Goal: Information Seeking & Learning: Learn about a topic

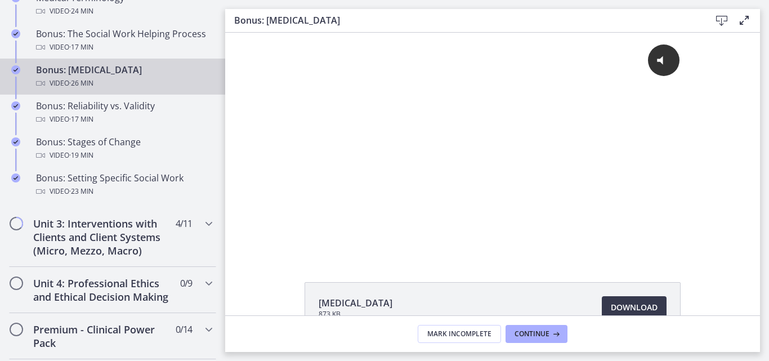
scroll to position [967, 0]
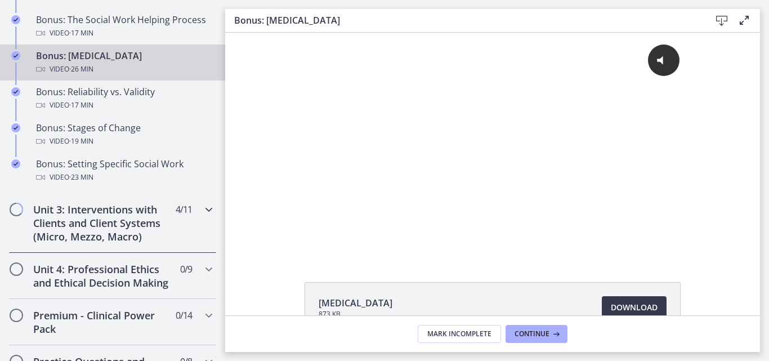
click at [136, 223] on h2 "Unit 3: Interventions with Clients and Client Systems (Micro, Mezzo, Macro)" at bounding box center [101, 223] width 137 height 41
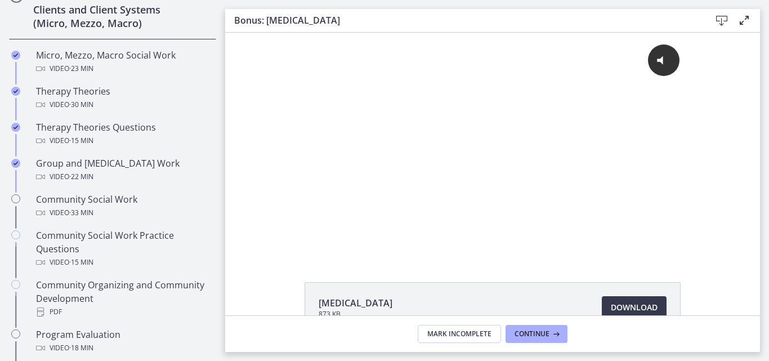
scroll to position [460, 0]
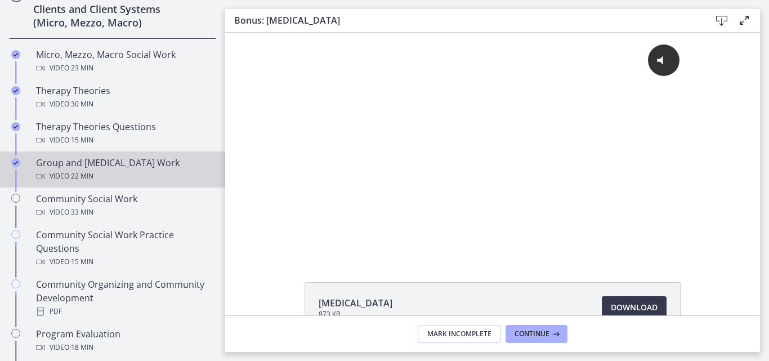
click at [144, 162] on div "Group and [MEDICAL_DATA] Work Video · 22 min" at bounding box center [124, 169] width 176 height 27
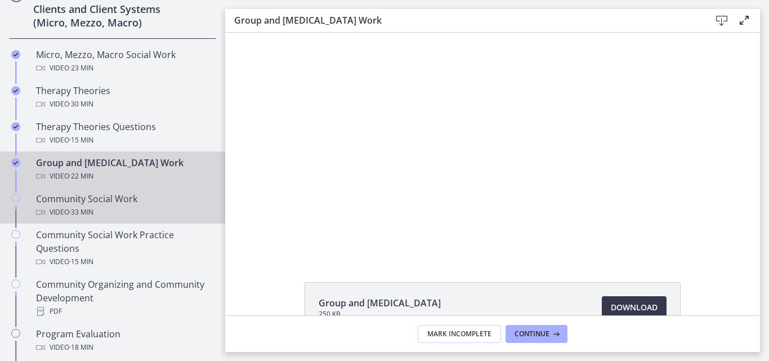
click at [127, 201] on div "Community Social Work Video · 33 min" at bounding box center [124, 205] width 176 height 27
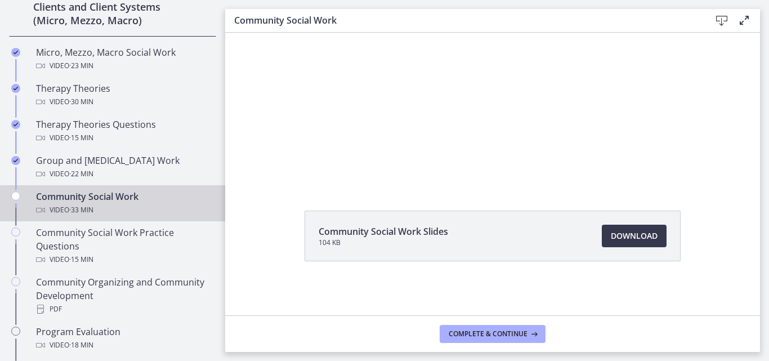
scroll to position [465, 0]
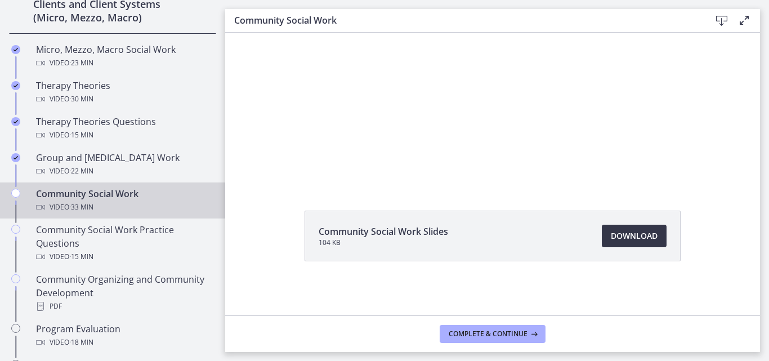
click at [637, 238] on span "Download Opens in a new window" at bounding box center [634, 236] width 47 height 14
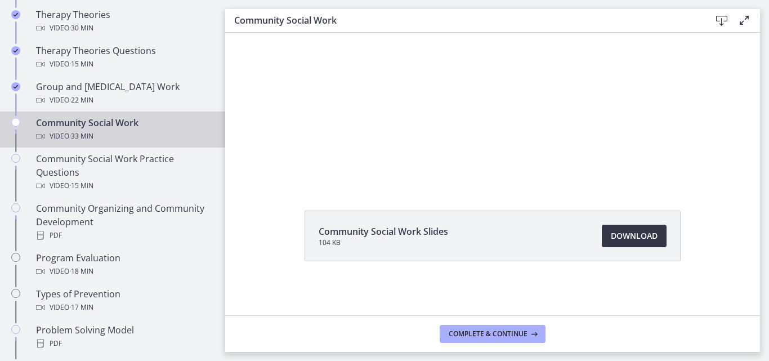
scroll to position [539, 0]
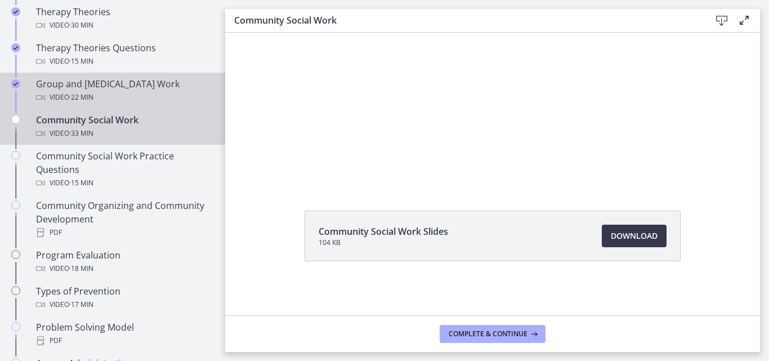
click at [146, 87] on div "Group and [MEDICAL_DATA] Work Video · 22 min" at bounding box center [124, 90] width 176 height 27
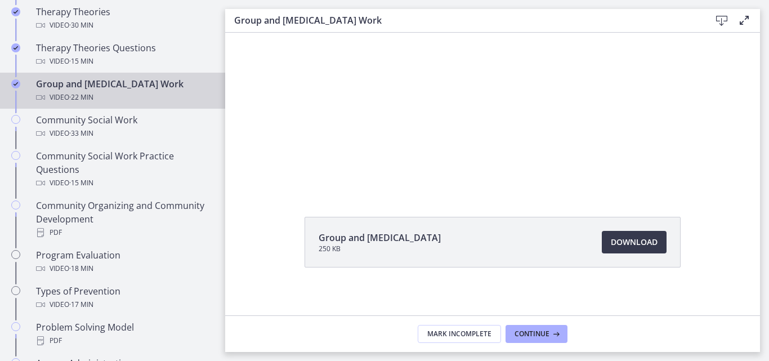
scroll to position [71, 0]
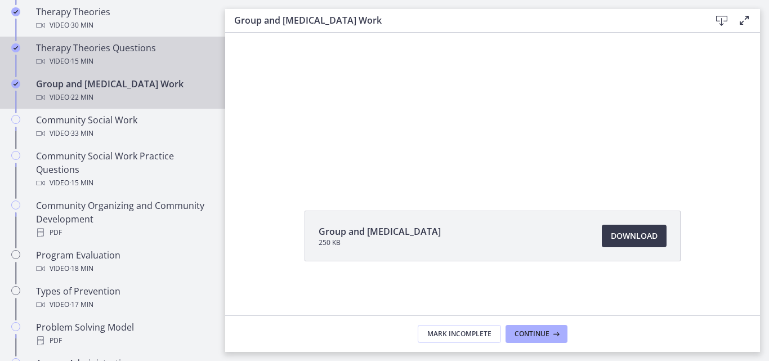
click at [147, 54] on div "Therapy Theories Questions Video · 15 min" at bounding box center [124, 54] width 176 height 27
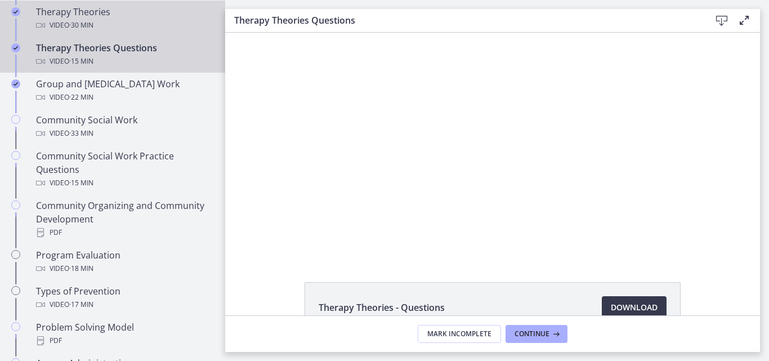
click at [114, 26] on div "Video · 30 min" at bounding box center [124, 26] width 176 height 14
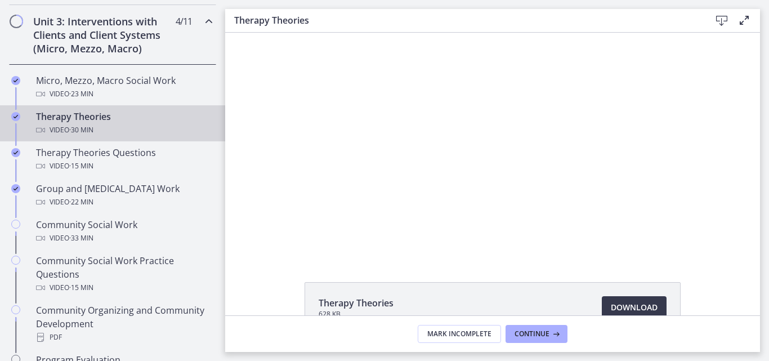
scroll to position [416, 0]
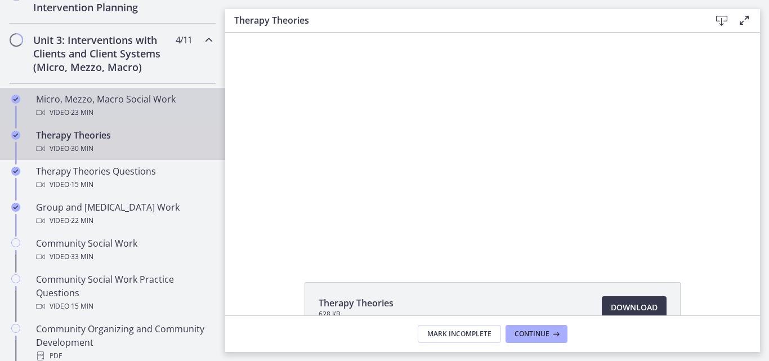
click at [165, 110] on div "Video · 23 min" at bounding box center [124, 113] width 176 height 14
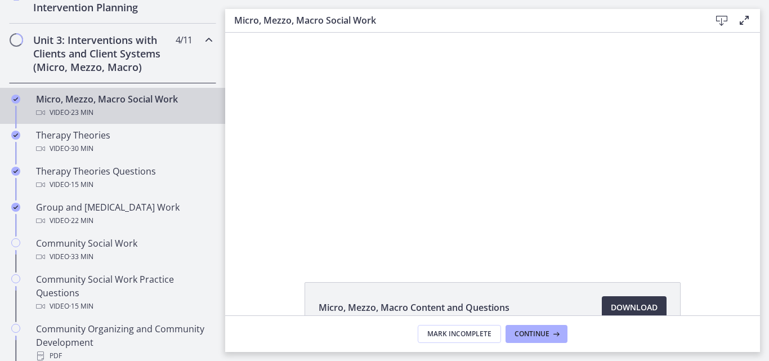
drag, startPoint x: 763, startPoint y: 164, endPoint x: 762, endPoint y: 177, distance: 13.0
click at [762, 177] on main "Micro, Mezzo, Macro Social Work Download Enable fullscreen Micro, Mezzo, Macro …" at bounding box center [497, 180] width 544 height 361
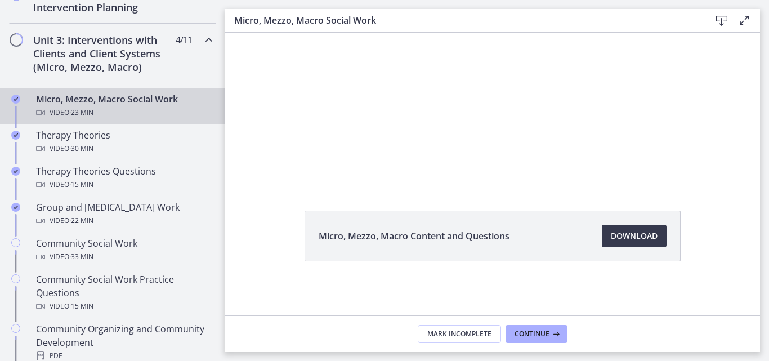
click at [82, 107] on span "· 23 min" at bounding box center [81, 113] width 24 height 14
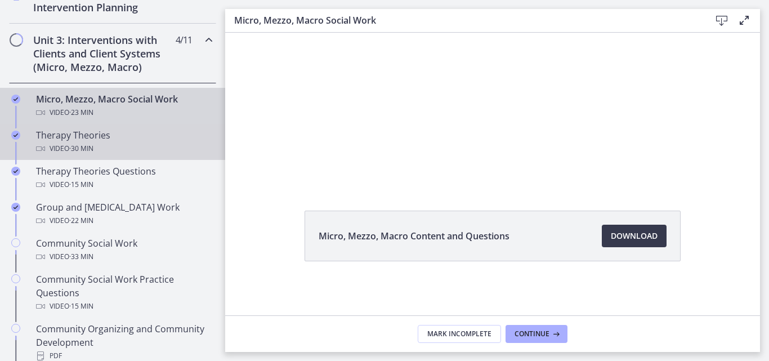
click at [84, 130] on div "Therapy Theories Video · 30 min" at bounding box center [124, 141] width 176 height 27
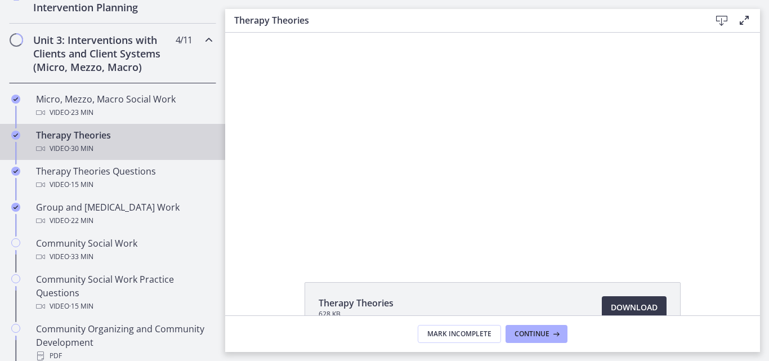
scroll to position [71, 0]
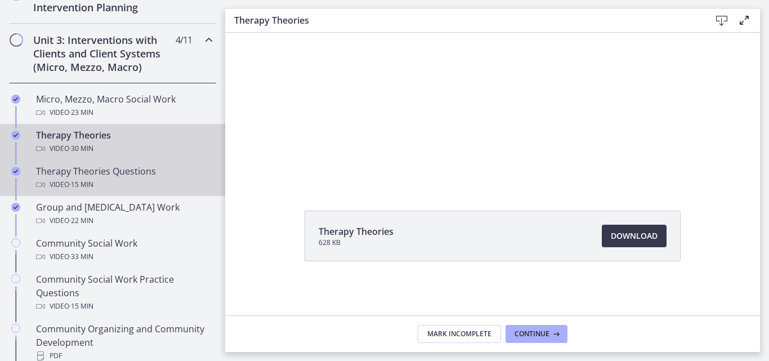
click at [70, 180] on span "· 15 min" at bounding box center [81, 185] width 24 height 14
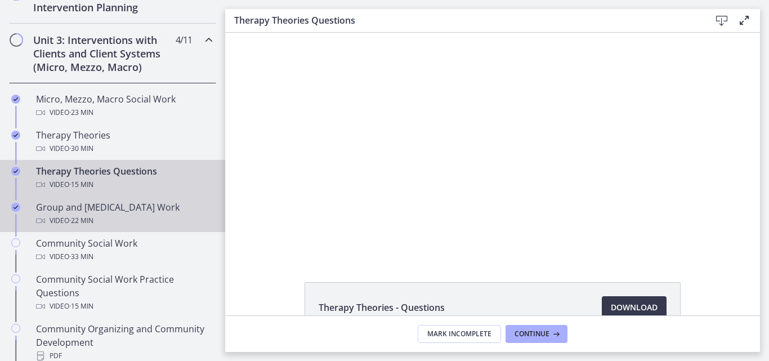
click at [83, 208] on div "Group and [MEDICAL_DATA] Work Video · 22 min" at bounding box center [124, 213] width 176 height 27
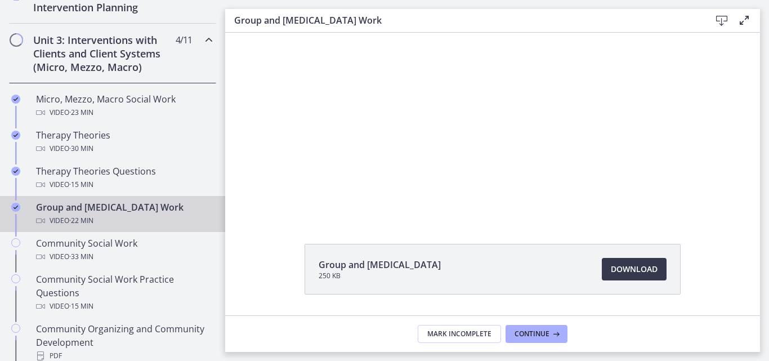
scroll to position [71, 0]
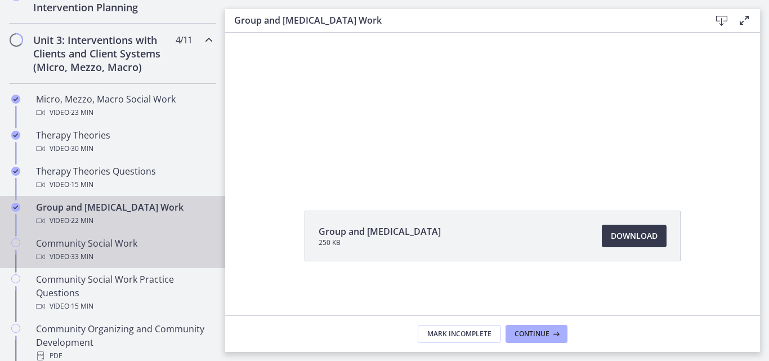
click at [110, 251] on div "Video · 33 min" at bounding box center [124, 257] width 176 height 14
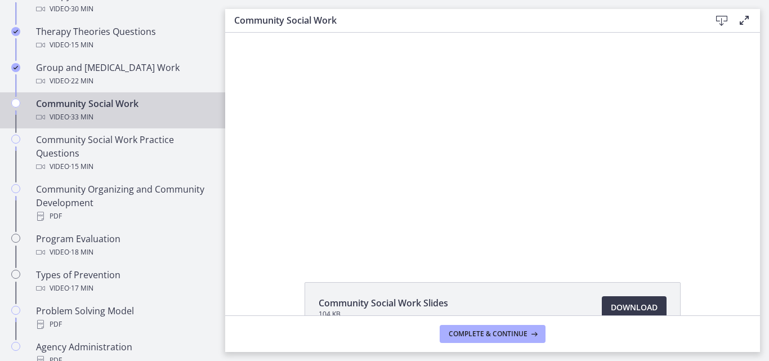
scroll to position [590, 0]
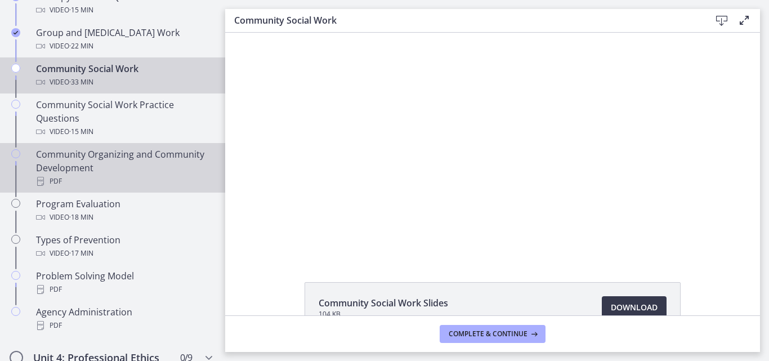
click at [114, 150] on div "Community Organizing and Community Development PDF" at bounding box center [124, 167] width 176 height 41
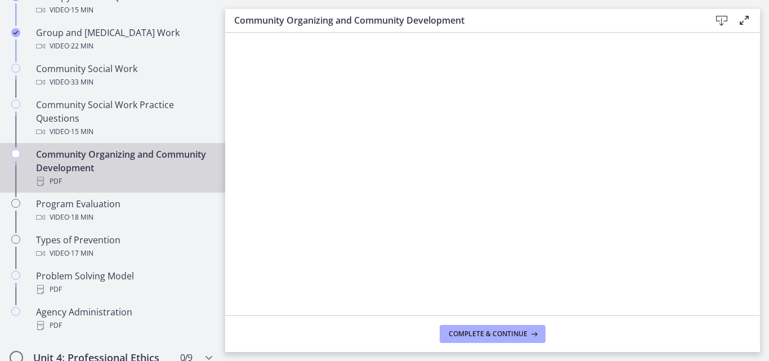
click at [723, 21] on icon at bounding box center [722, 21] width 14 height 14
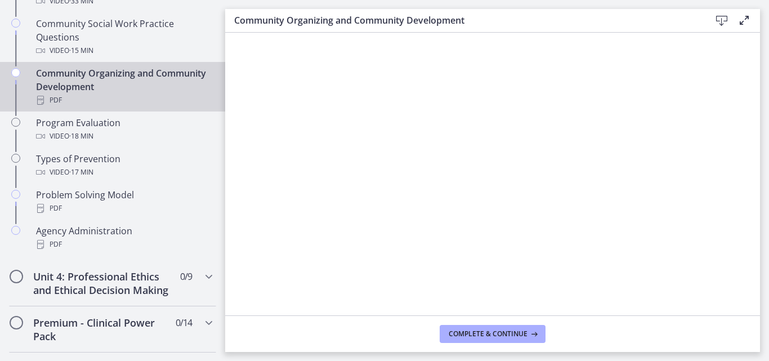
scroll to position [679, 0]
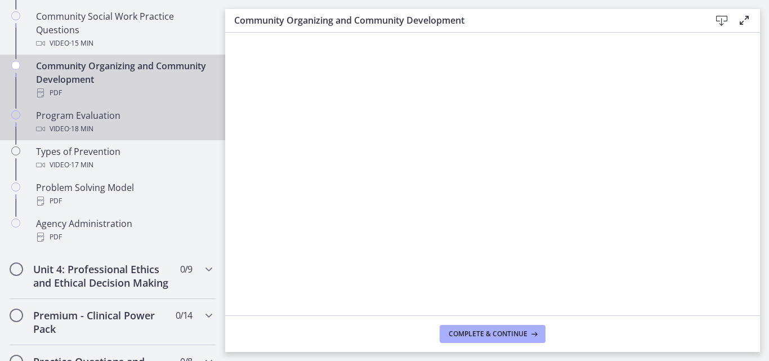
click at [137, 118] on div "Program Evaluation Video · 18 min" at bounding box center [124, 122] width 176 height 27
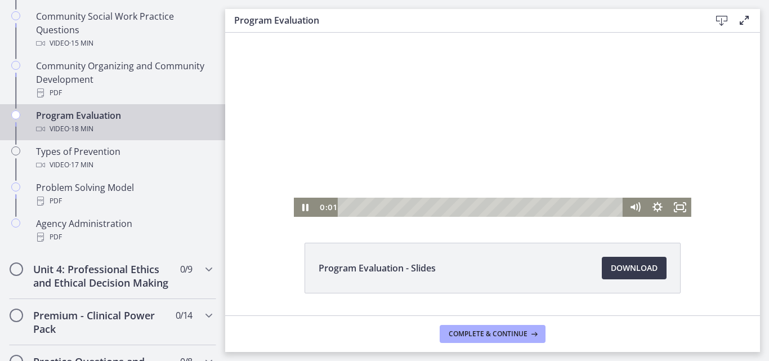
scroll to position [71, 0]
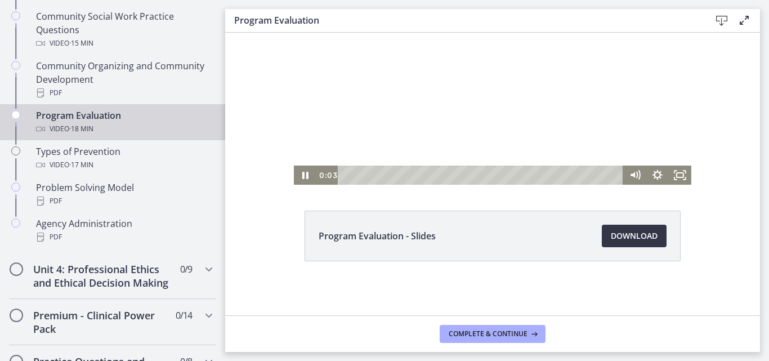
click at [634, 230] on span "Download Opens in a new window" at bounding box center [634, 236] width 47 height 14
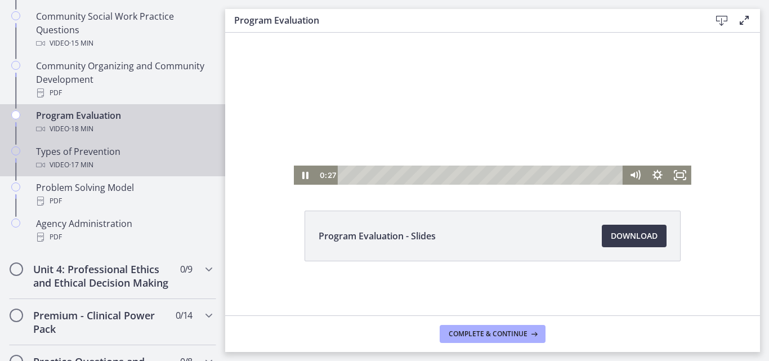
click at [108, 147] on div "Types of Prevention Video · 17 min" at bounding box center [124, 158] width 176 height 27
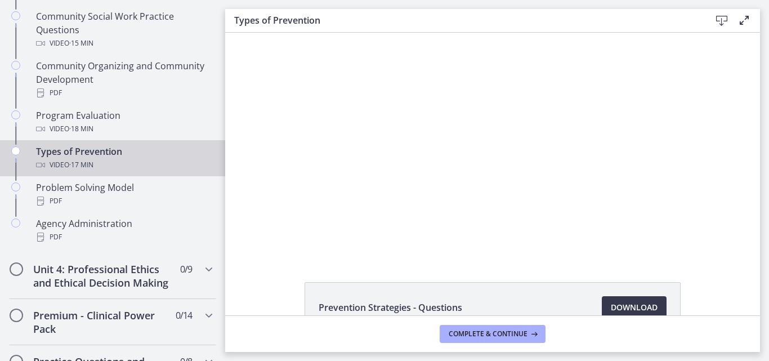
scroll to position [119, 0]
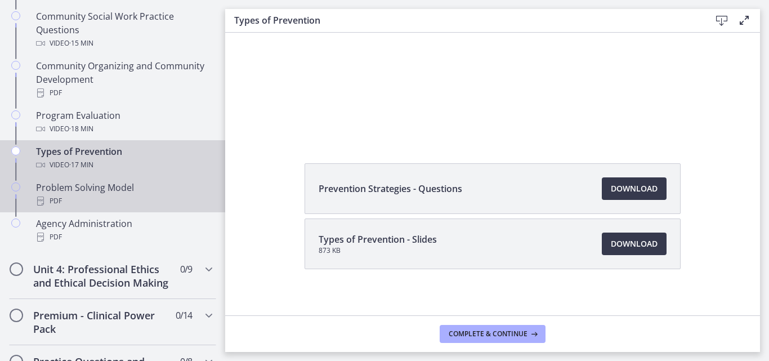
click at [151, 190] on div "Problem Solving Model PDF" at bounding box center [124, 194] width 176 height 27
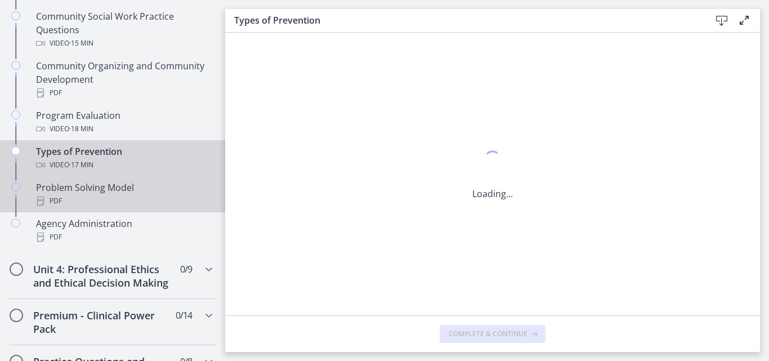
scroll to position [0, 0]
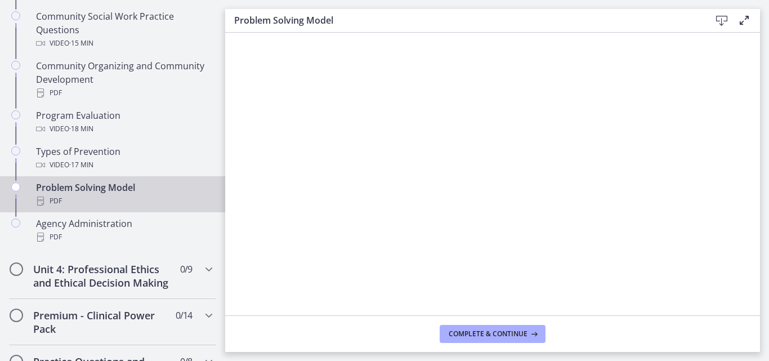
click at [721, 21] on icon at bounding box center [722, 21] width 14 height 14
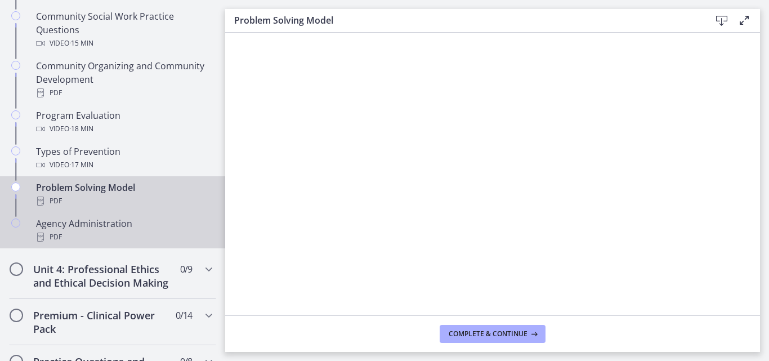
click at [122, 232] on div "PDF" at bounding box center [124, 237] width 176 height 14
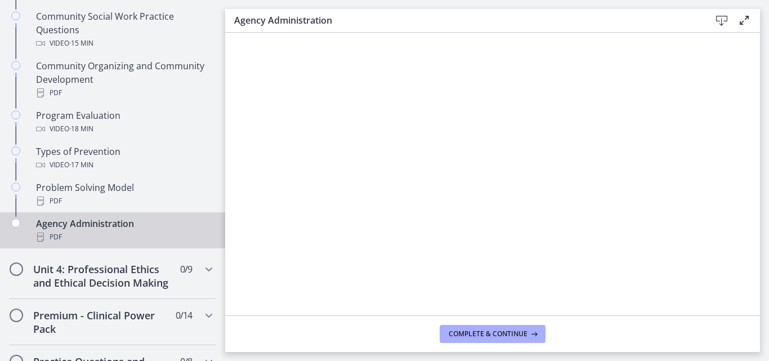
click at [724, 18] on icon at bounding box center [722, 21] width 14 height 14
click at [135, 275] on h2 "Unit 4: Professional Ethics and Ethical Decision Making" at bounding box center [101, 275] width 137 height 27
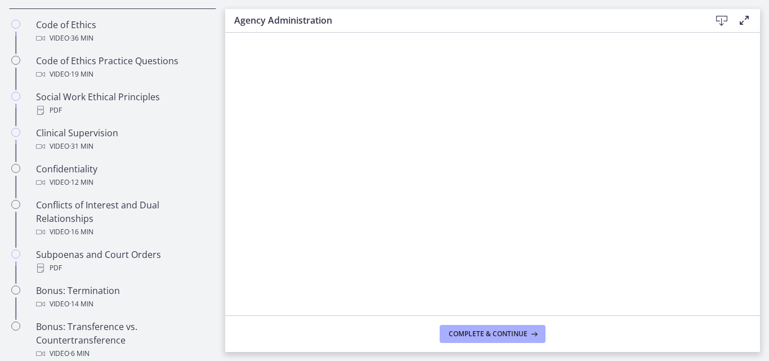
scroll to position [532, 0]
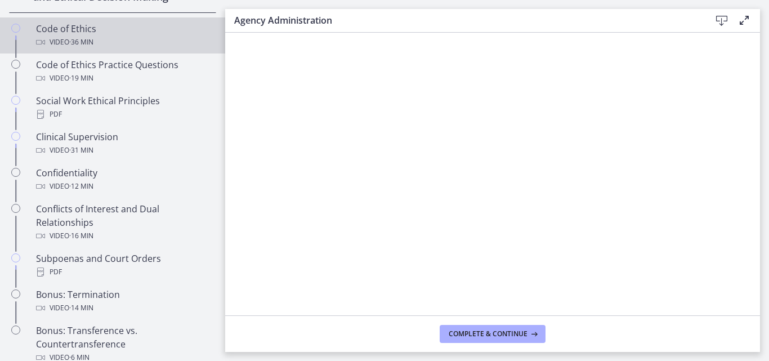
click at [83, 49] on span "· 36 min" at bounding box center [81, 42] width 24 height 14
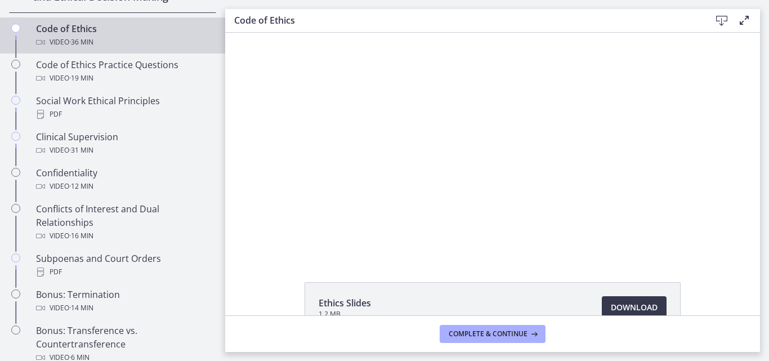
scroll to position [71, 0]
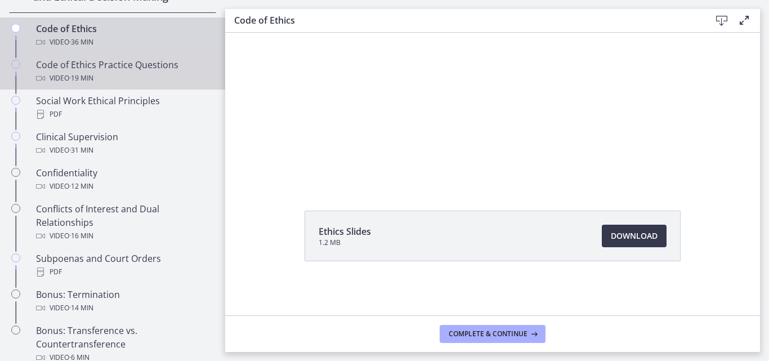
click at [56, 75] on div "Code of Ethics Practice Questions Video · 19 min" at bounding box center [124, 71] width 176 height 27
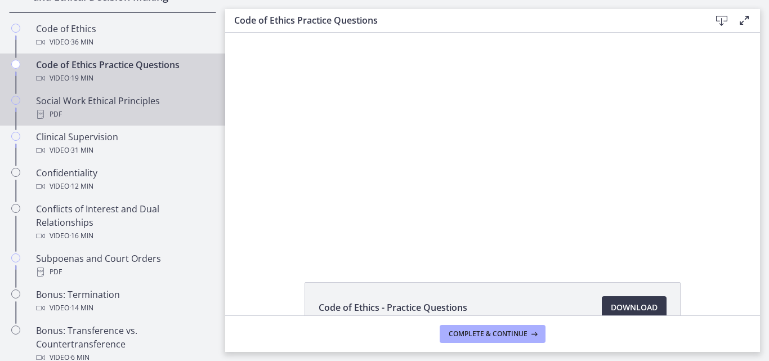
click at [75, 111] on div "Social Work Ethical Principles PDF" at bounding box center [124, 107] width 176 height 27
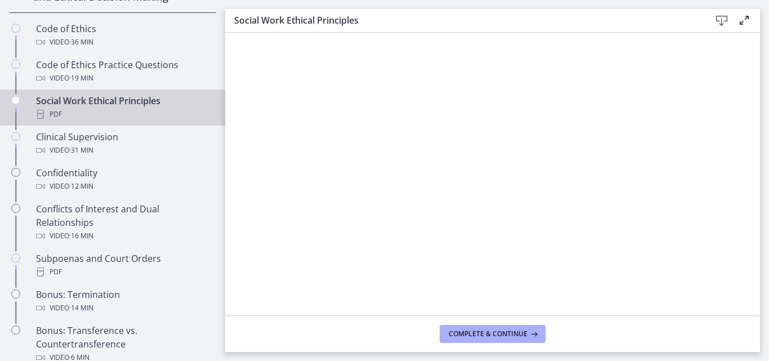
click at [727, 26] on icon at bounding box center [722, 21] width 14 height 14
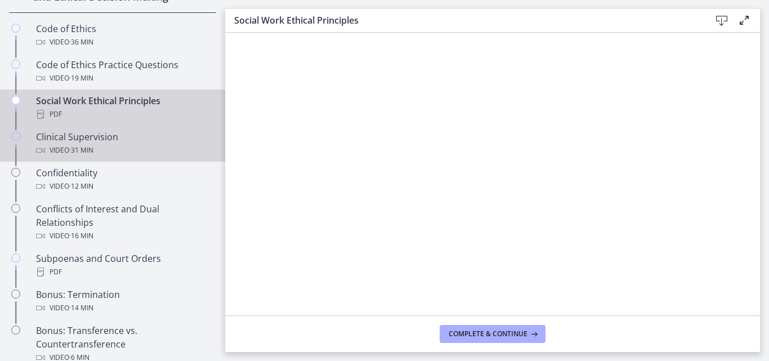
click at [100, 152] on div "Clinical Supervision Video · 31 min" at bounding box center [124, 143] width 176 height 27
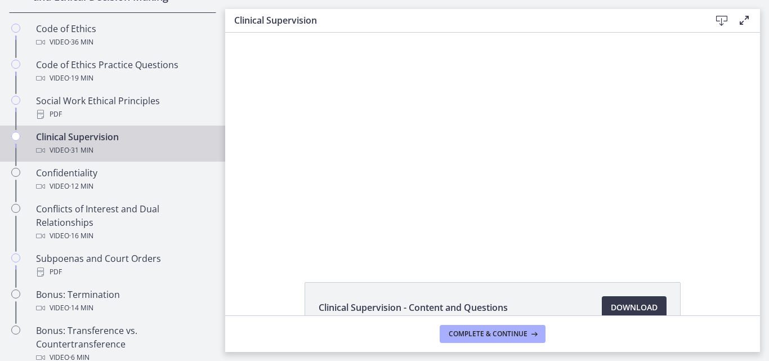
click at [750, 142] on div "Click for sound @keyframes VOLUME_SMALL_WAVE_FLASH { 0% { opacity: 0; } 33% { o…" at bounding box center [492, 144] width 535 height 223
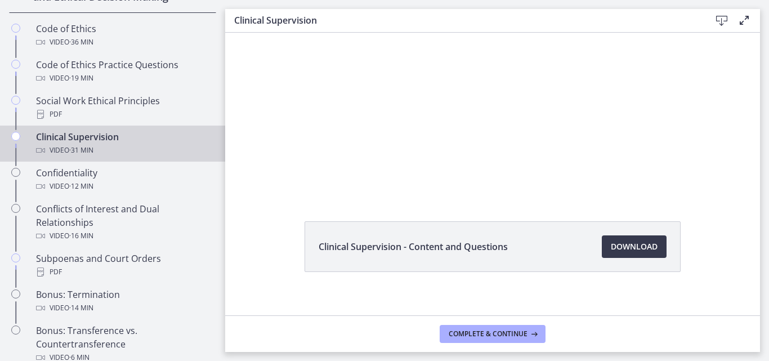
scroll to position [71, 0]
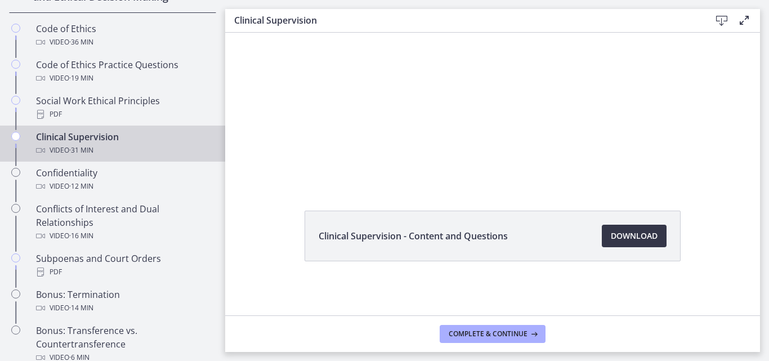
click at [622, 241] on span "Download Opens in a new window" at bounding box center [634, 236] width 47 height 14
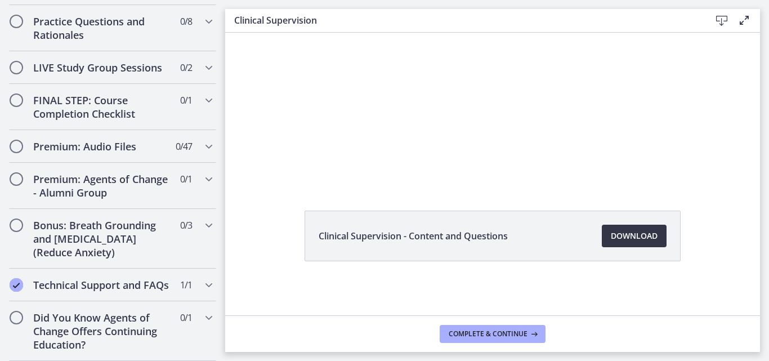
scroll to position [909, 0]
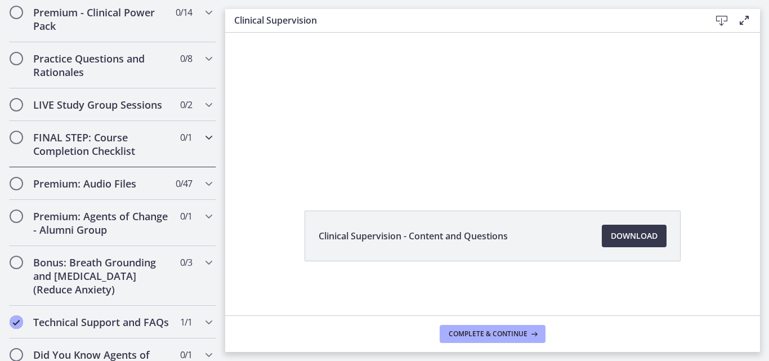
click at [116, 158] on h2 "FINAL STEP: Course Completion Checklist" at bounding box center [101, 144] width 137 height 27
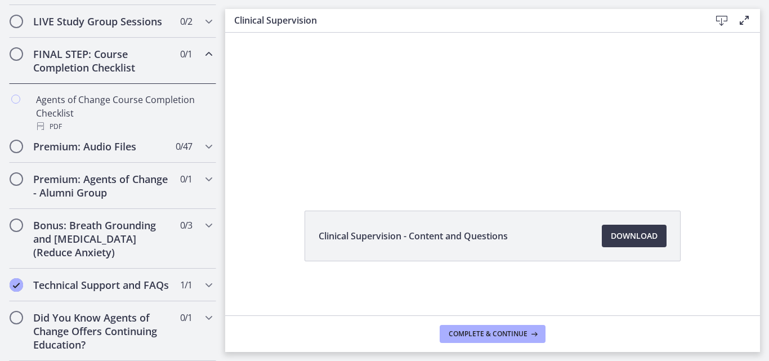
scroll to position [624, 0]
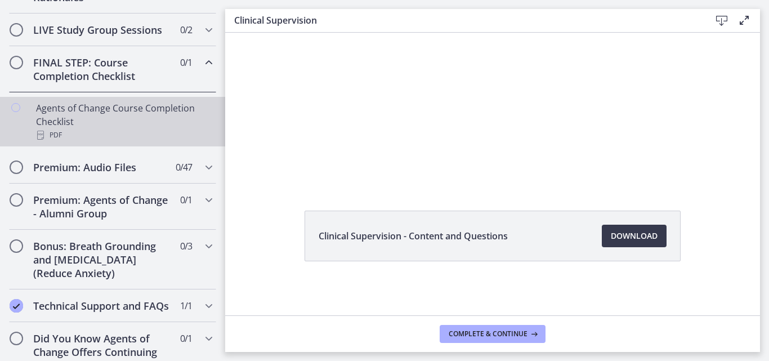
click at [95, 124] on div "Agents of Change Course Completion Checklist PDF" at bounding box center [124, 121] width 176 height 41
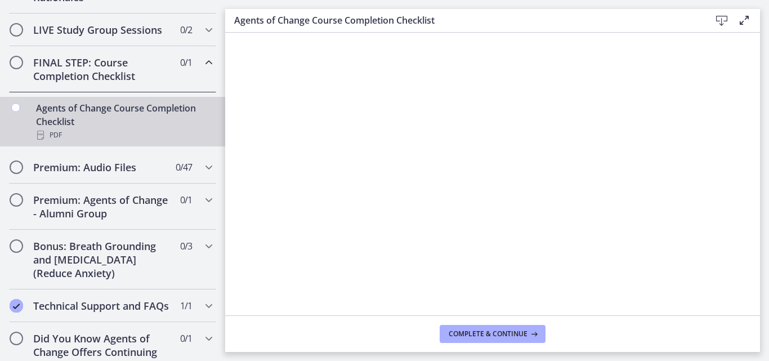
click at [720, 23] on icon at bounding box center [722, 21] width 14 height 14
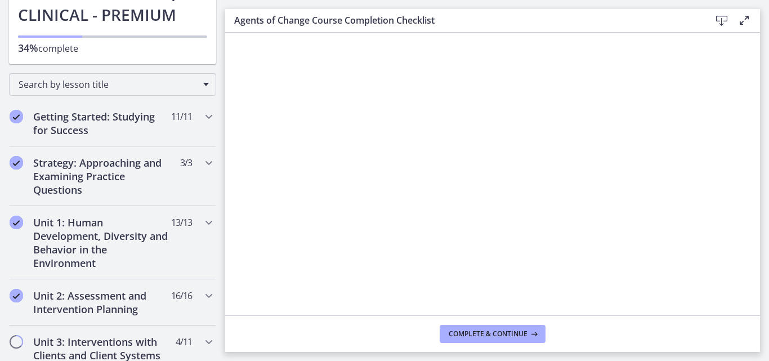
scroll to position [83, 0]
